Goal: Task Accomplishment & Management: Use online tool/utility

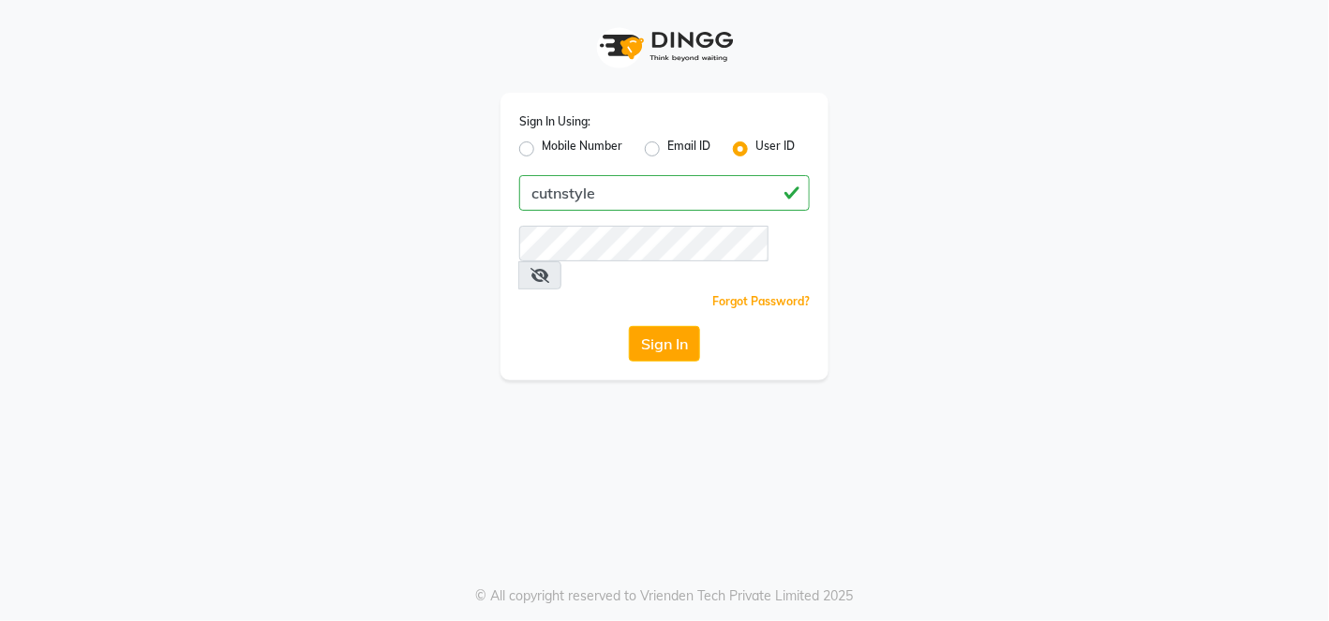
type input "cutnstyle"
click at [682, 326] on button "Sign In" at bounding box center [664, 344] width 71 height 36
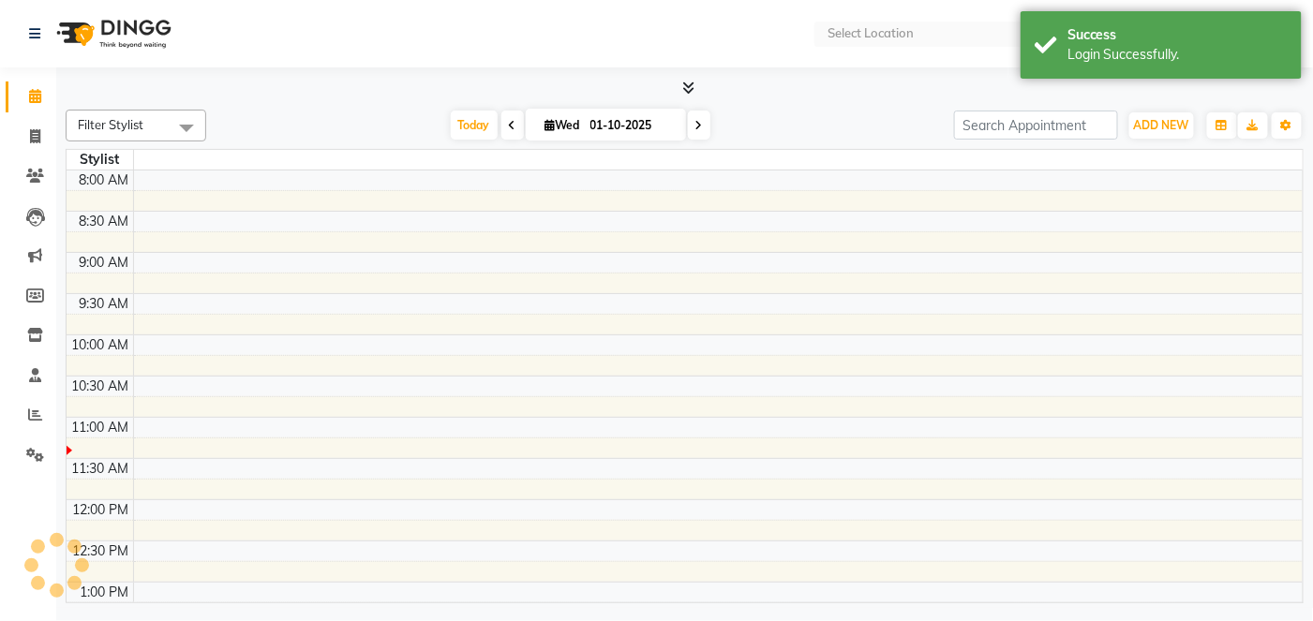
select select "en"
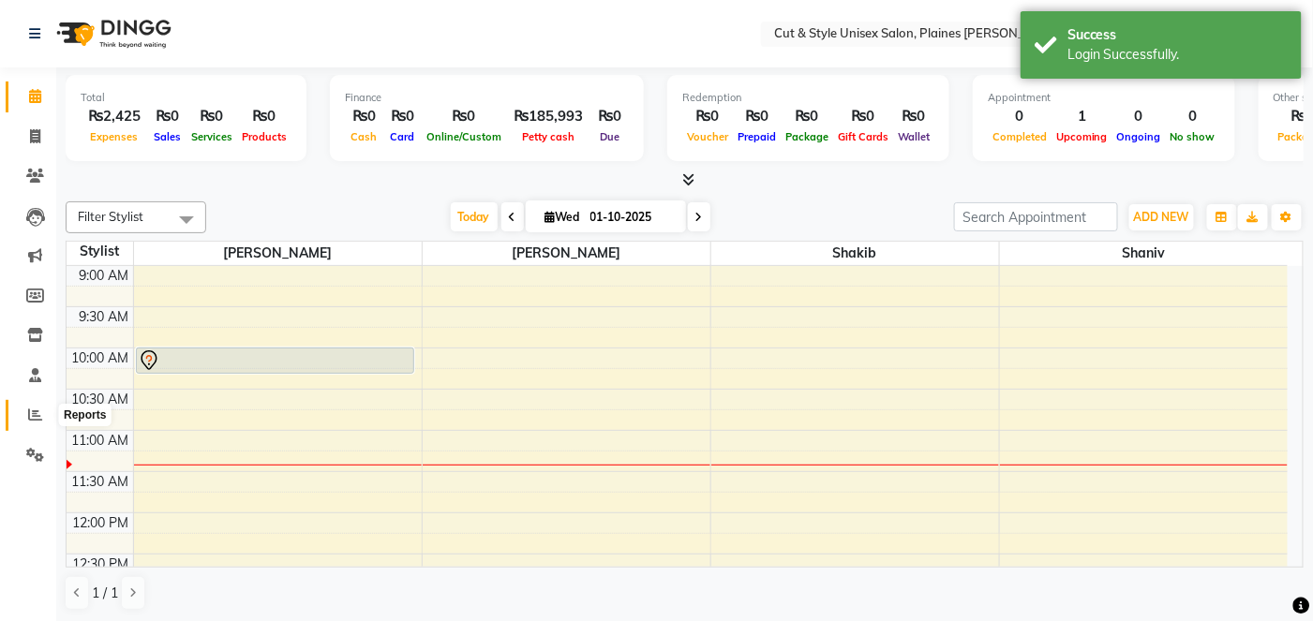
click at [31, 420] on icon at bounding box center [35, 415] width 14 height 14
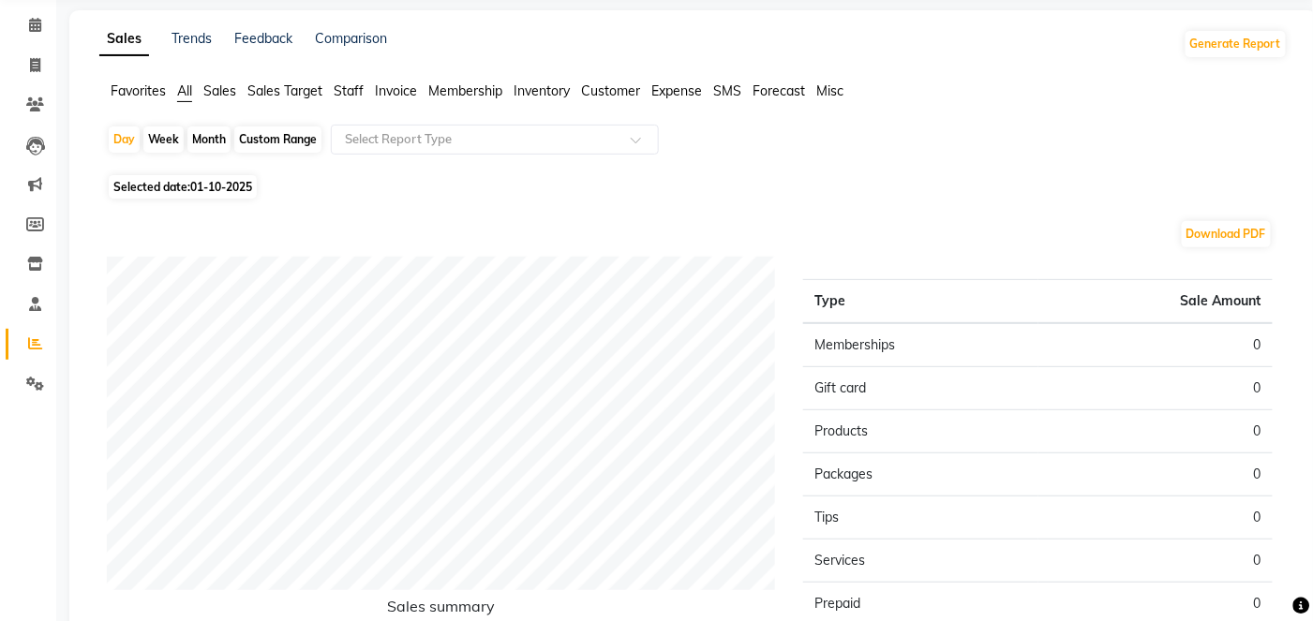
scroll to position [86, 0]
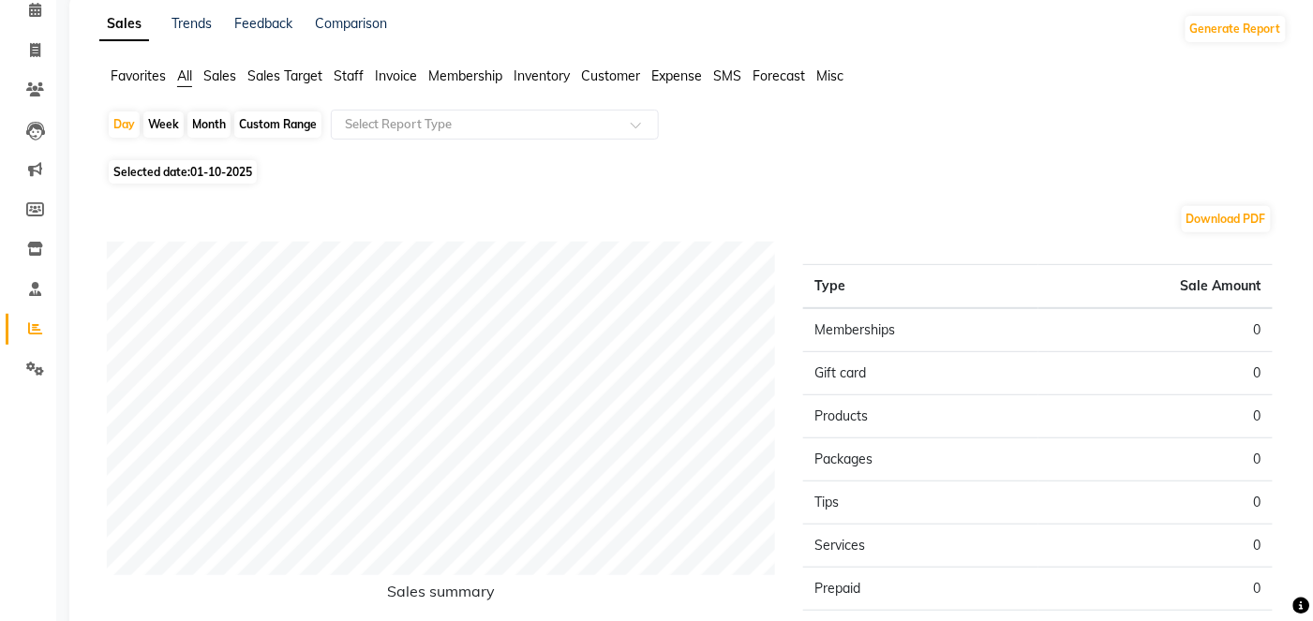
click at [202, 128] on div "Month" at bounding box center [208, 125] width 43 height 26
select select "10"
select select "2025"
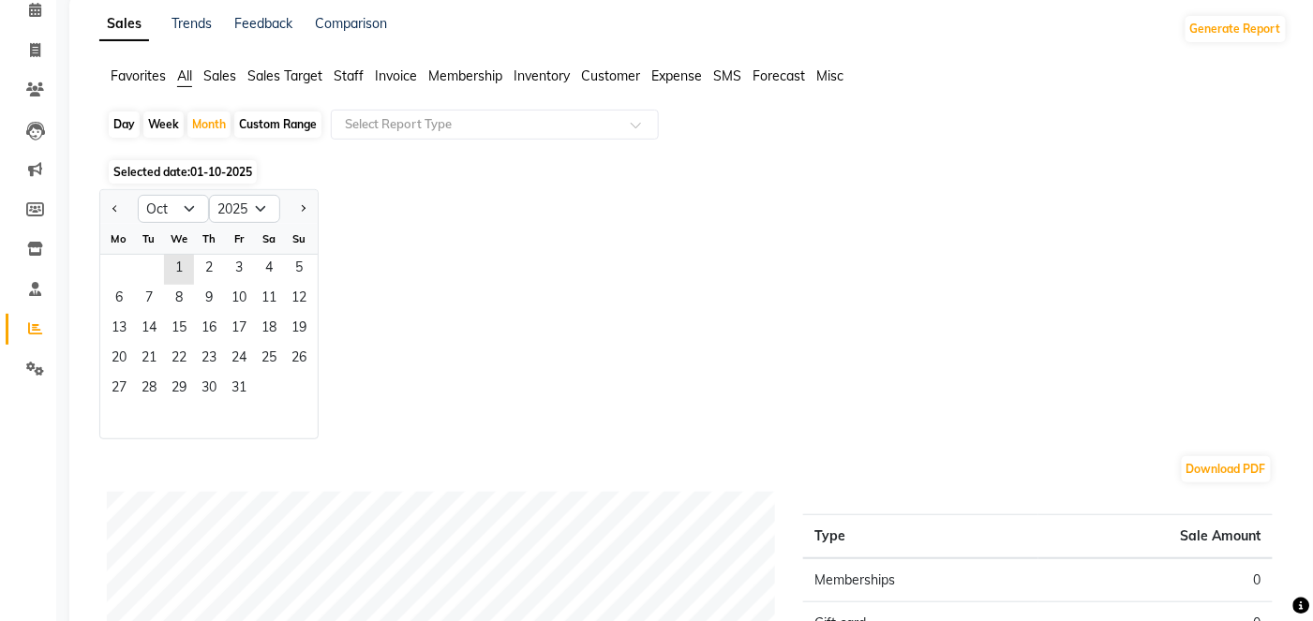
click at [183, 86] on div "Favorites All Sales Sales Target Staff Invoice Membership Inventory Customer Ex…" at bounding box center [693, 85] width 1217 height 36
click at [178, 262] on span "1" at bounding box center [179, 270] width 30 height 30
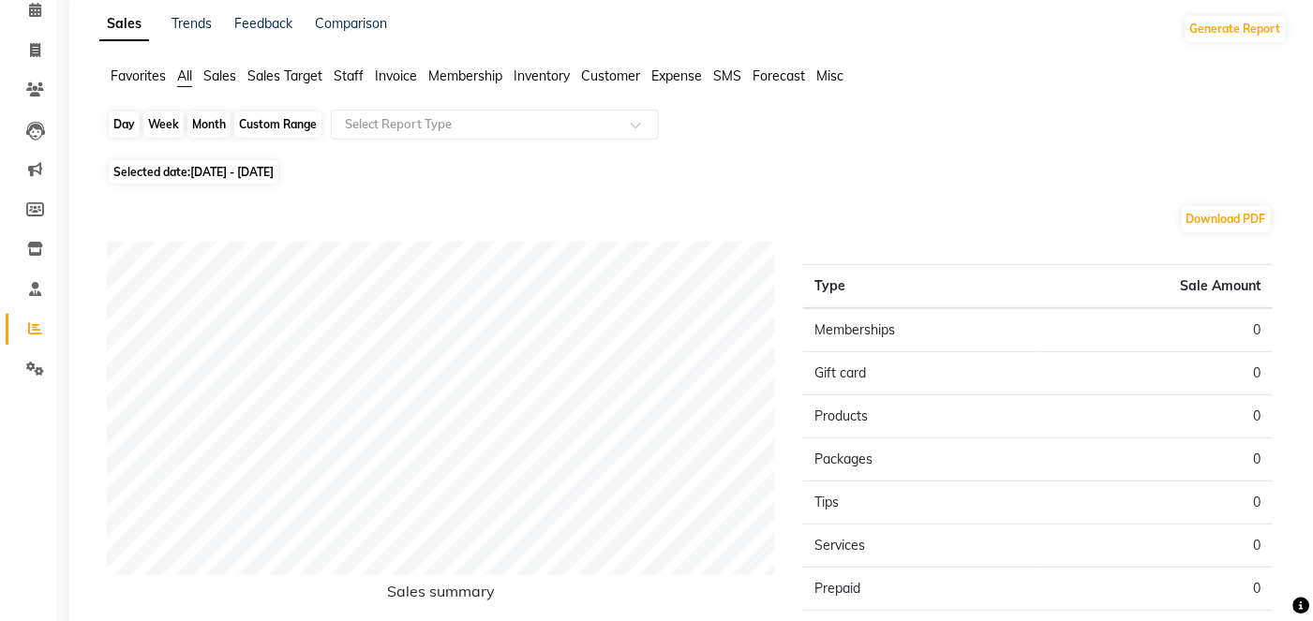
click at [211, 119] on div "Month" at bounding box center [208, 125] width 43 height 26
select select "10"
select select "2025"
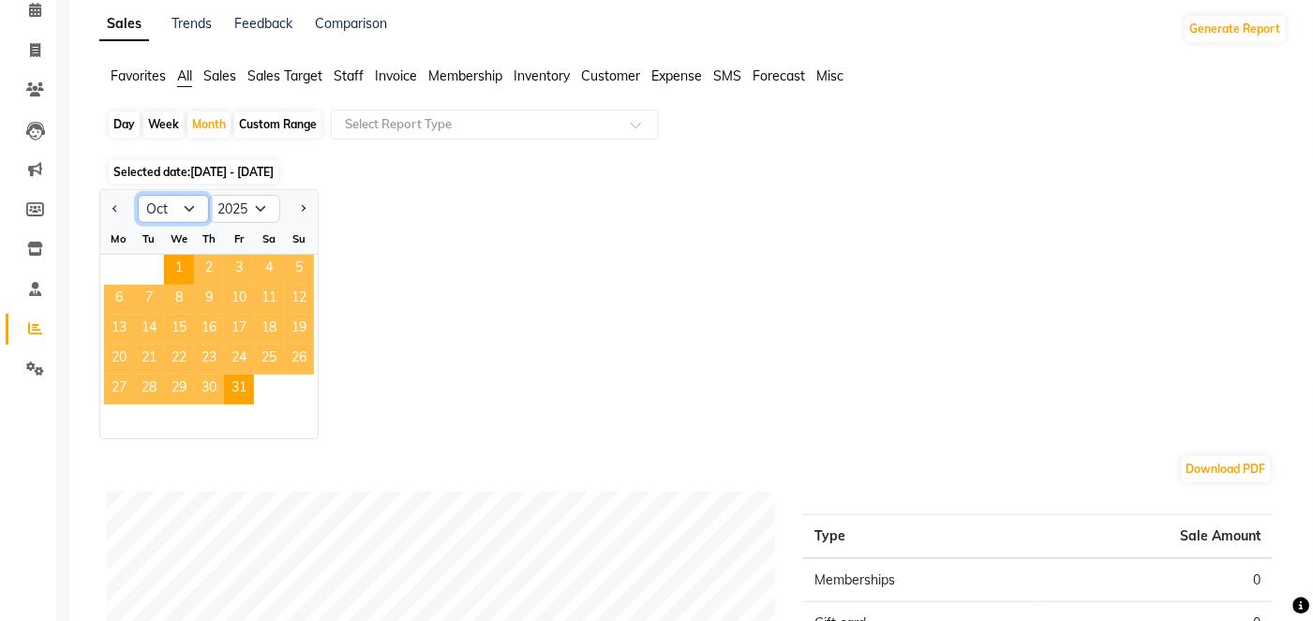
click at [196, 210] on select "Jan Feb Mar Apr May Jun Jul Aug Sep Oct Nov Dec" at bounding box center [173, 209] width 71 height 28
select select "9"
click at [138, 195] on select "Jan Feb Mar Apr May Jun Jul Aug Sep Oct Nov Dec" at bounding box center [173, 209] width 71 height 28
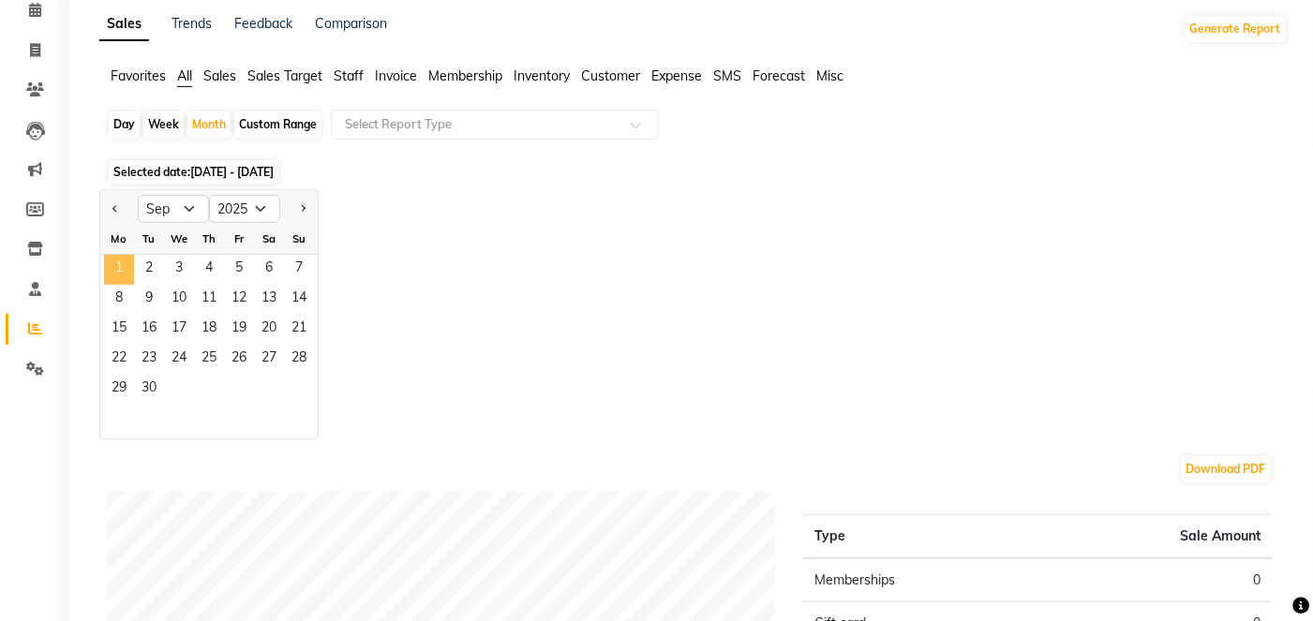
click at [113, 266] on span "1" at bounding box center [119, 270] width 30 height 30
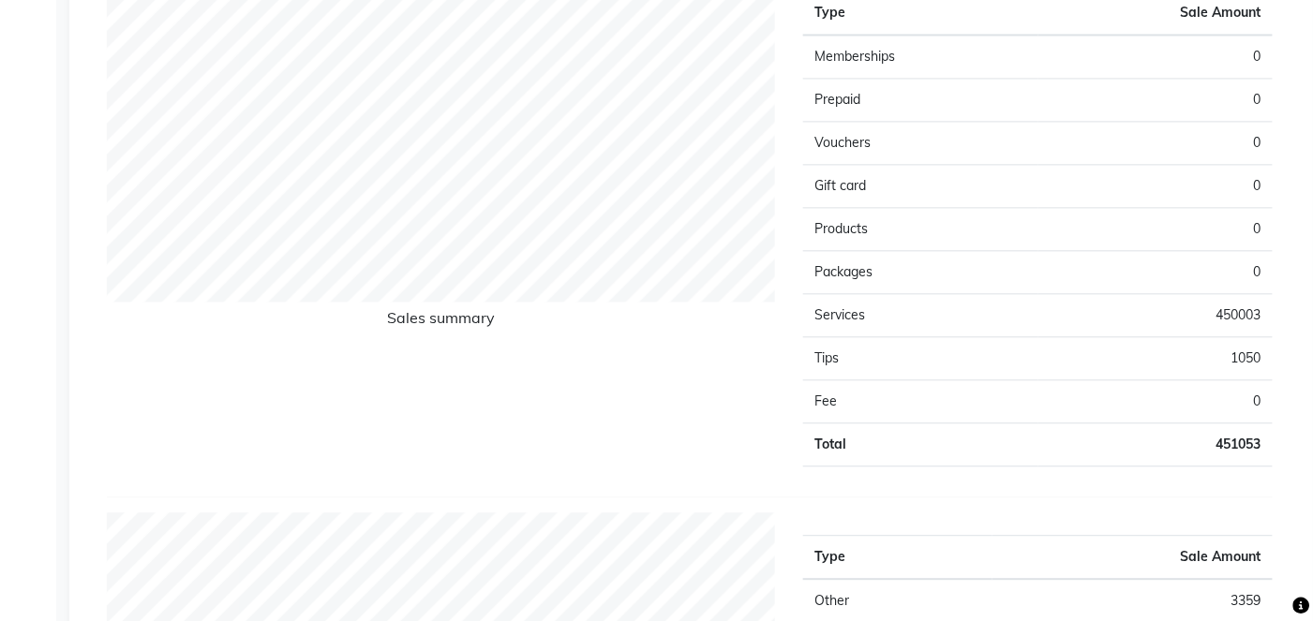
scroll to position [0, 0]
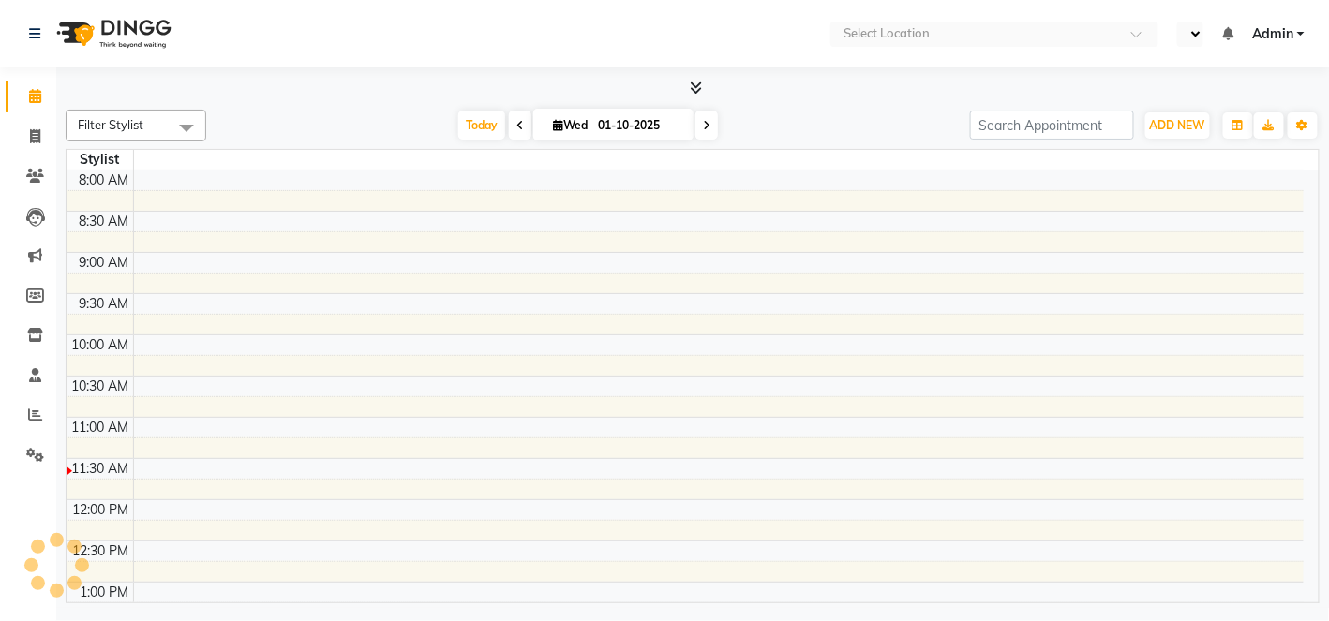
select select "en"
